Goal: Transaction & Acquisition: Purchase product/service

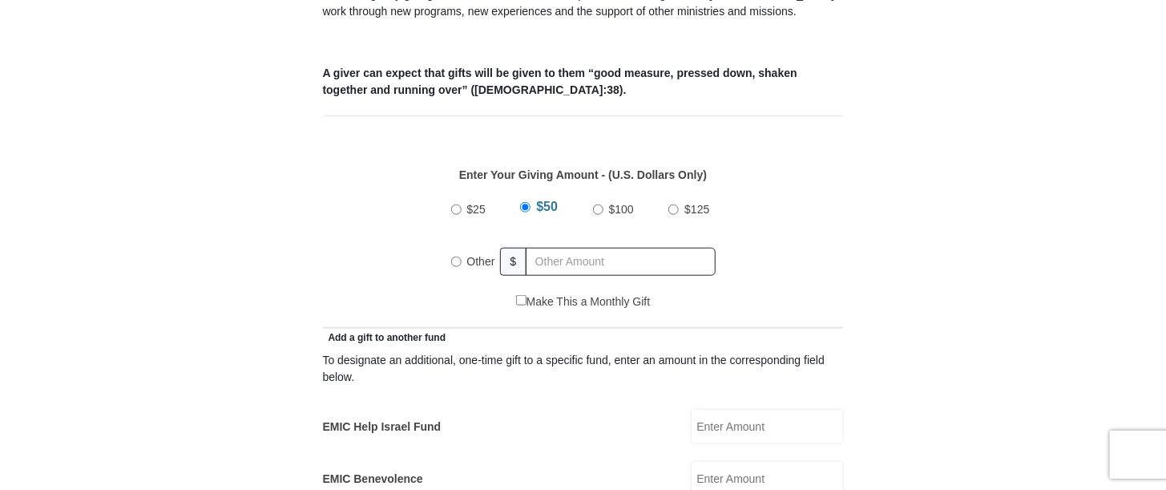
scroll to position [641, 0]
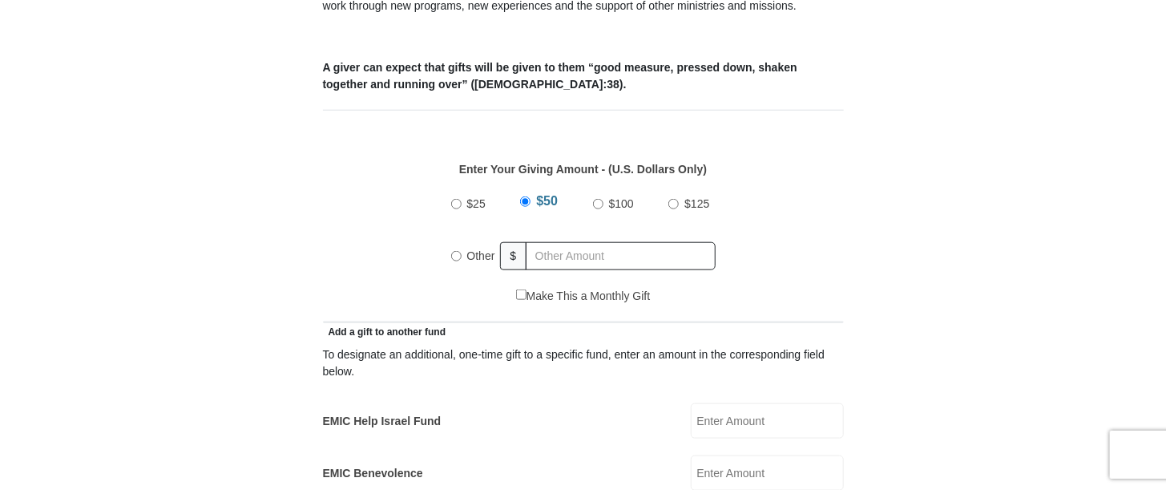
click at [454, 251] on input "Other" at bounding box center [456, 256] width 10 height 10
radio input "true"
type input "361.00"
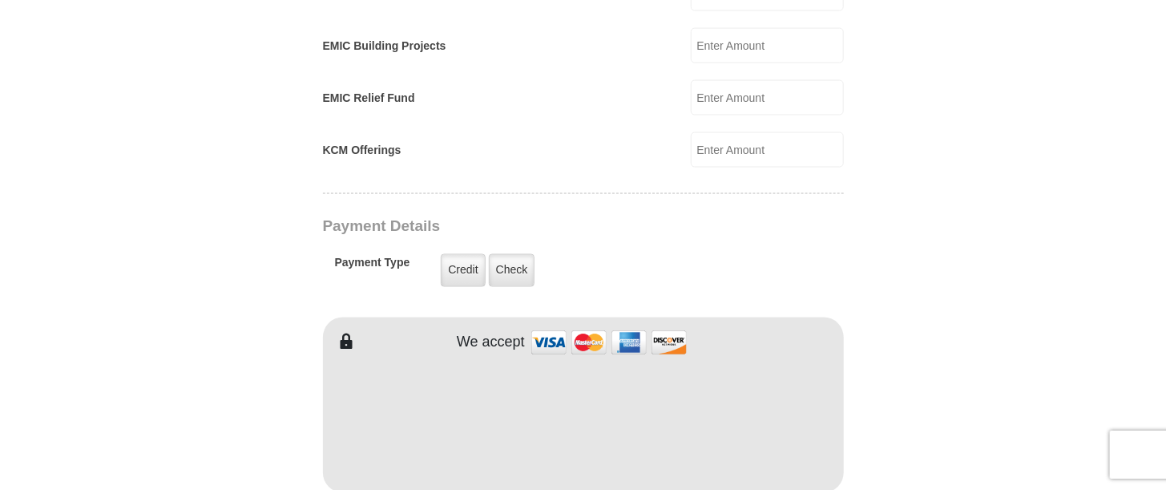
scroll to position [1122, 0]
type input "RHETT"
type input "LEE"
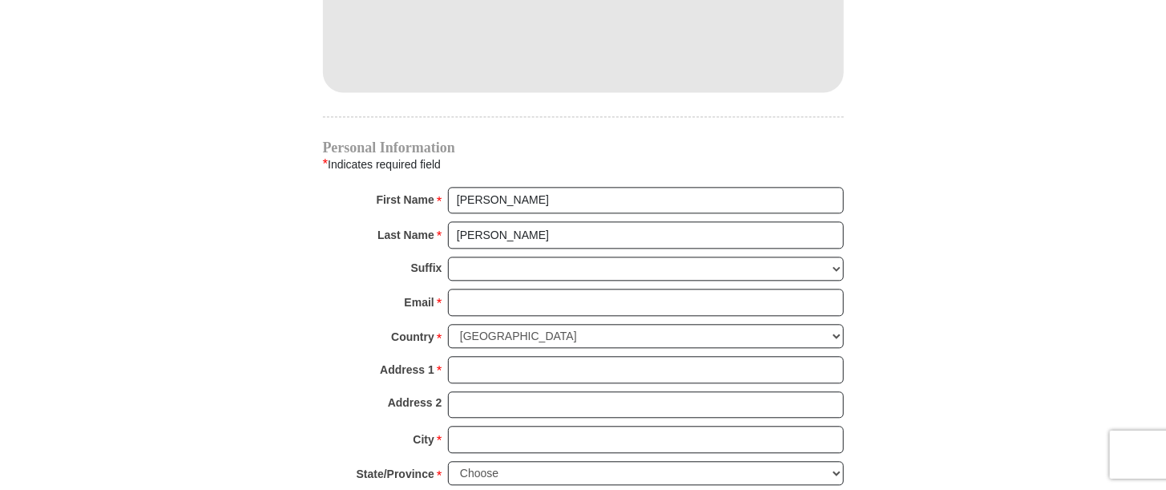
scroll to position [1523, 0]
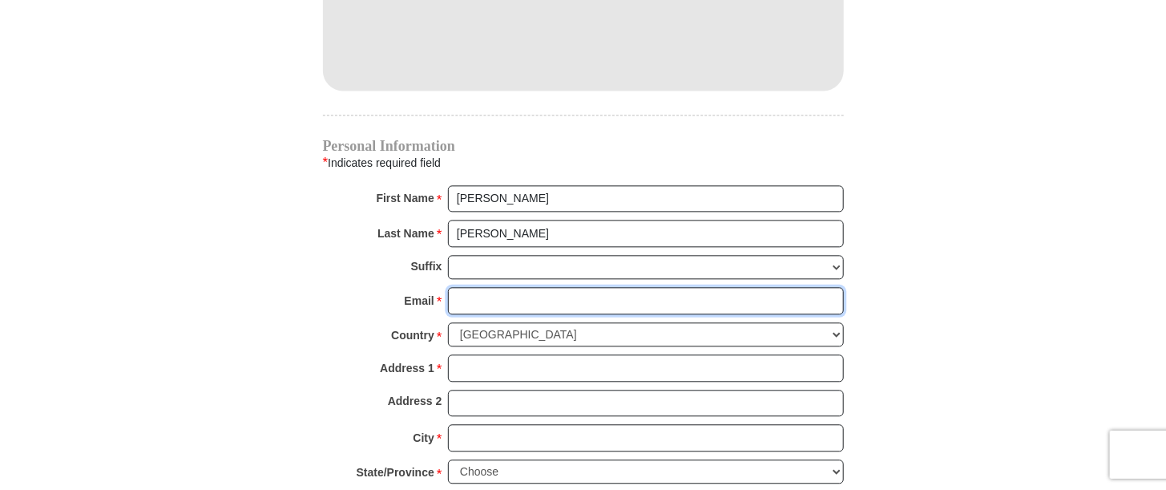
click at [471, 287] on input "Email *" at bounding box center [646, 300] width 396 height 27
type input "rhett_lee2000@yahoo.com"
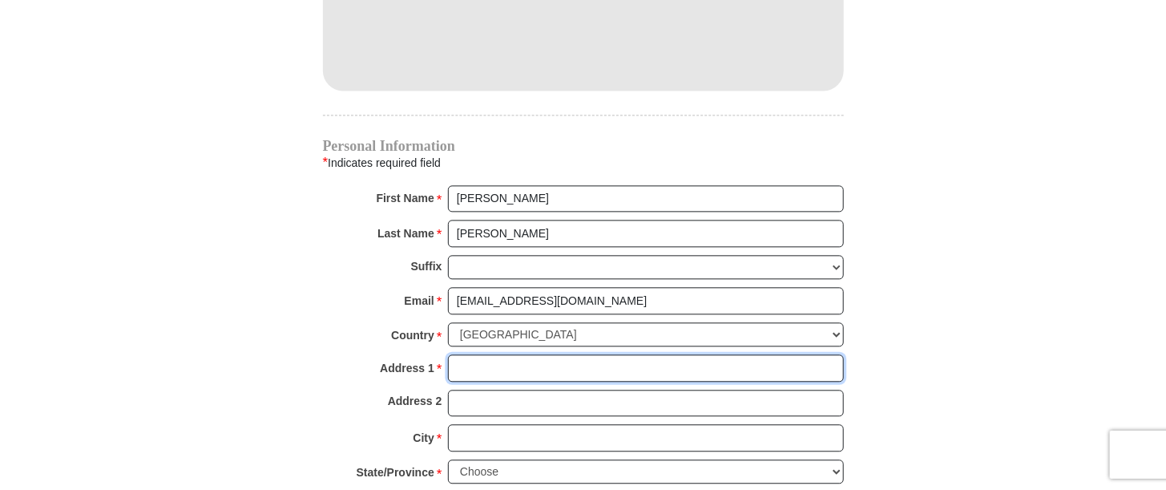
type input "1308 Barak Ln APT A"
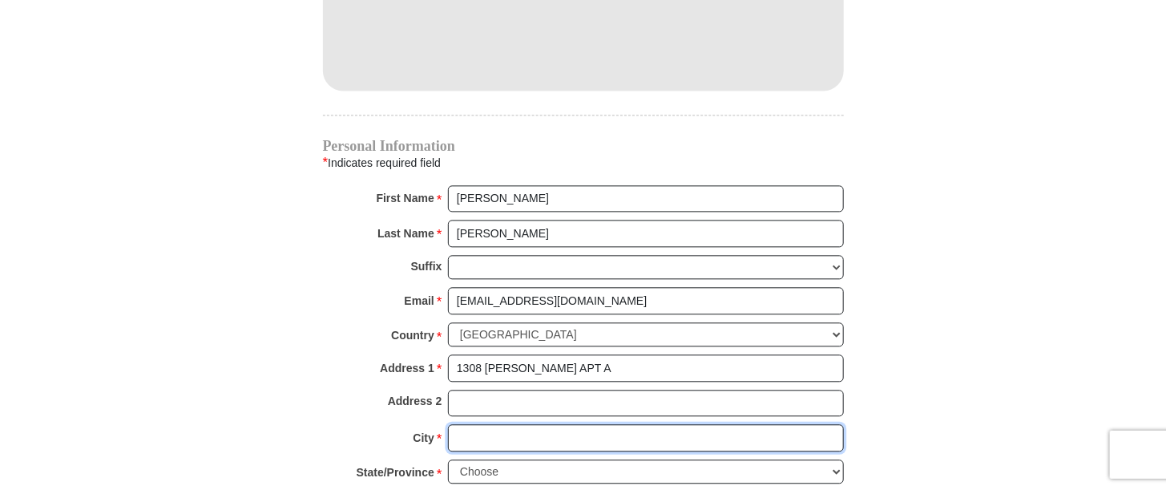
type input "Bryan"
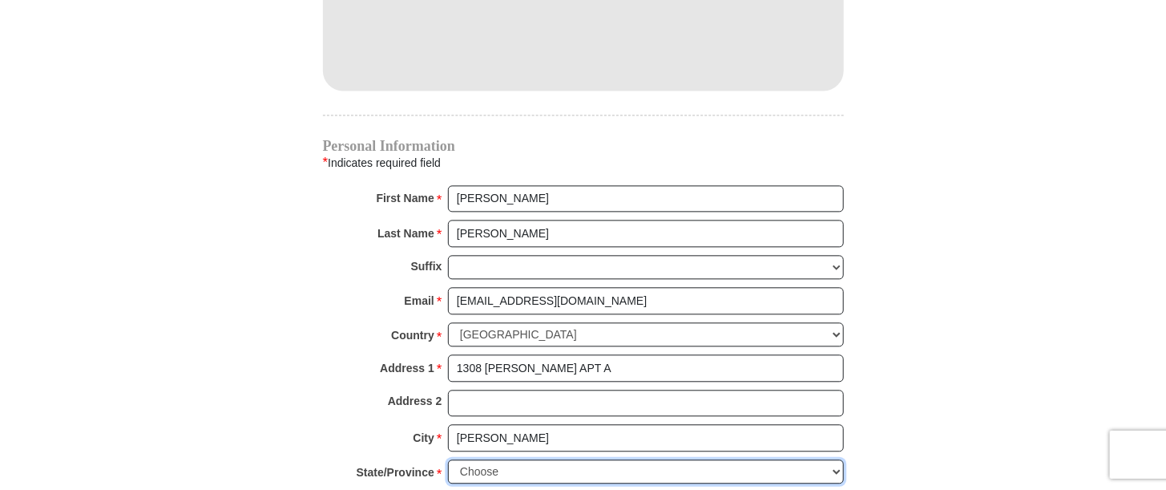
select select "TX"
type input "77802"
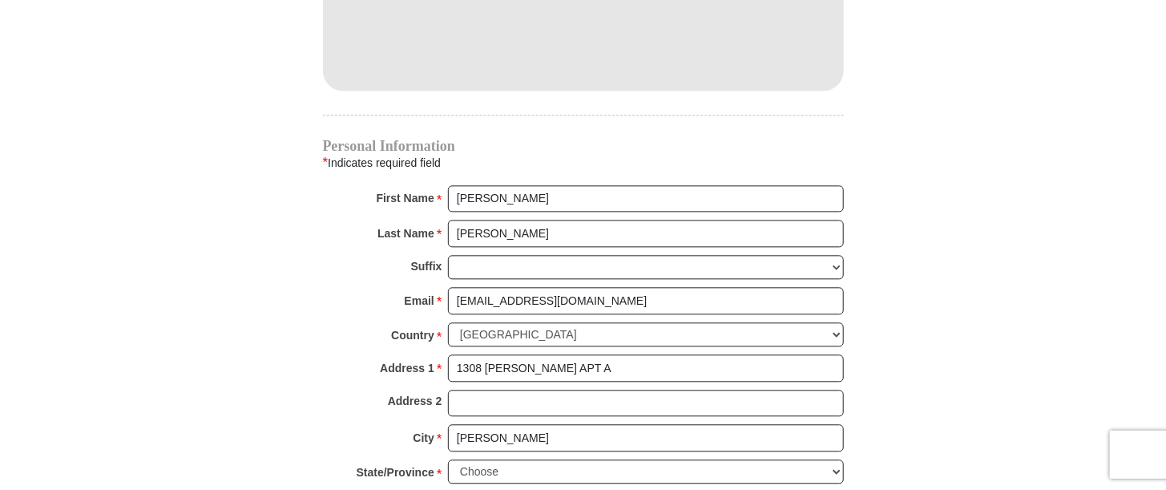
type input "9794120873"
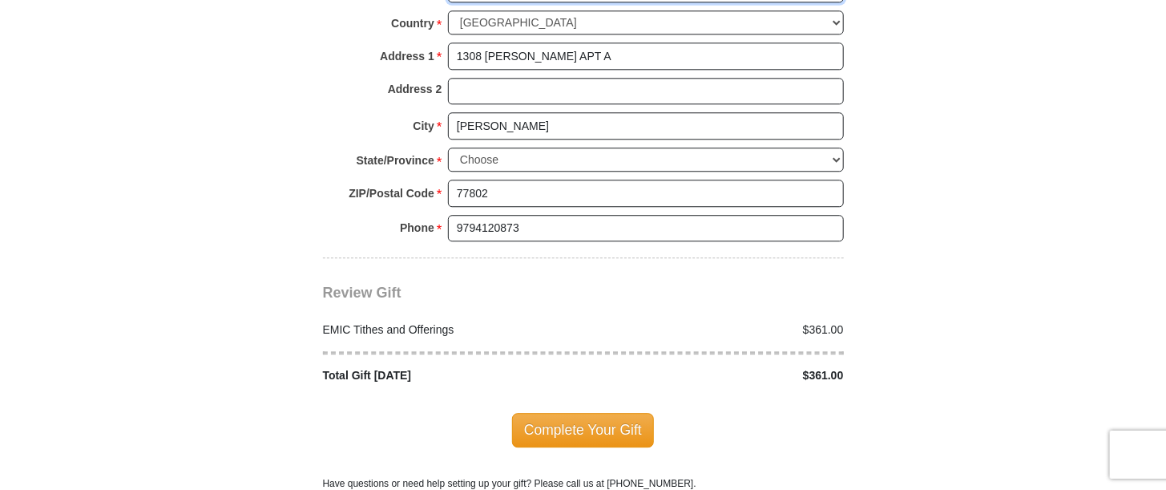
scroll to position [1844, 0]
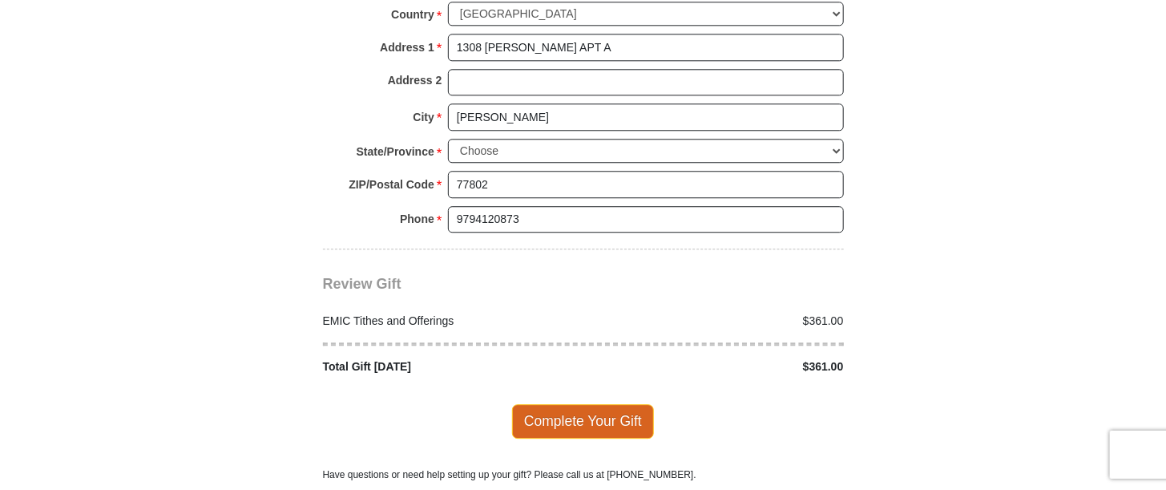
click at [588, 404] on span "Complete Your Gift" at bounding box center [583, 421] width 142 height 34
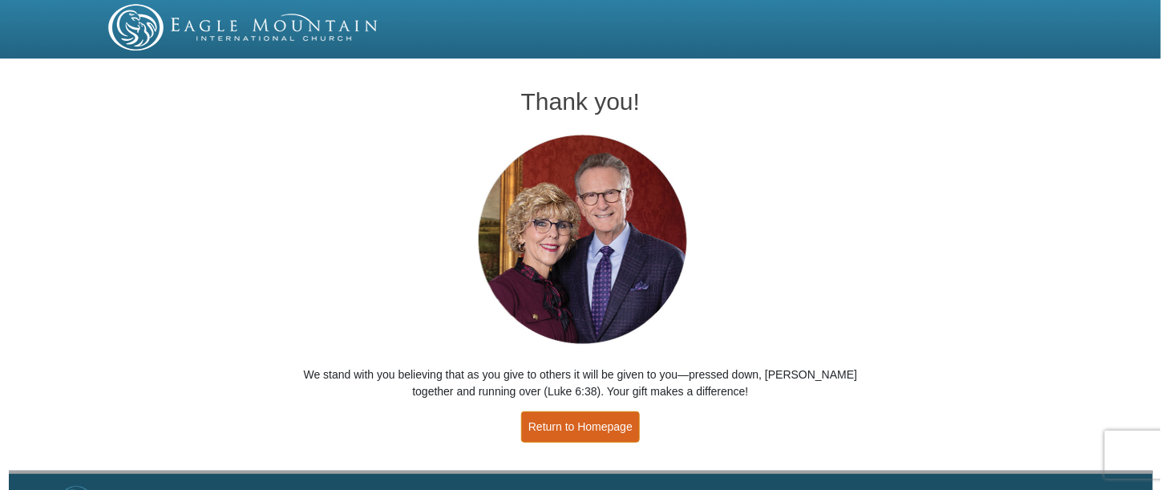
click at [559, 423] on link "Return to Homepage" at bounding box center [580, 426] width 119 height 31
